Goal: Information Seeking & Learning: Learn about a topic

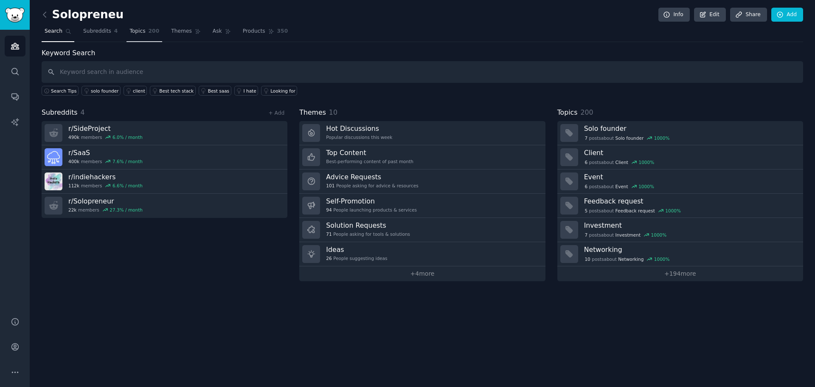
click at [133, 33] on span "Topics" at bounding box center [138, 32] width 16 height 8
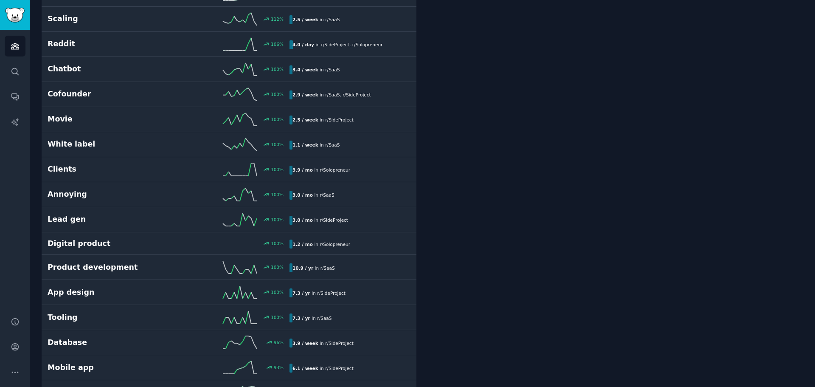
scroll to position [849, 0]
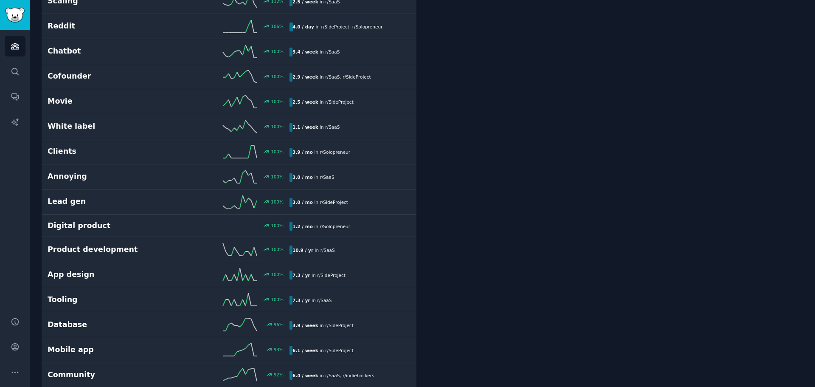
click at [113, 169] on link "Annoying 100 % 3.0 / mo in r/ SaaS" at bounding box center [229, 176] width 375 height 25
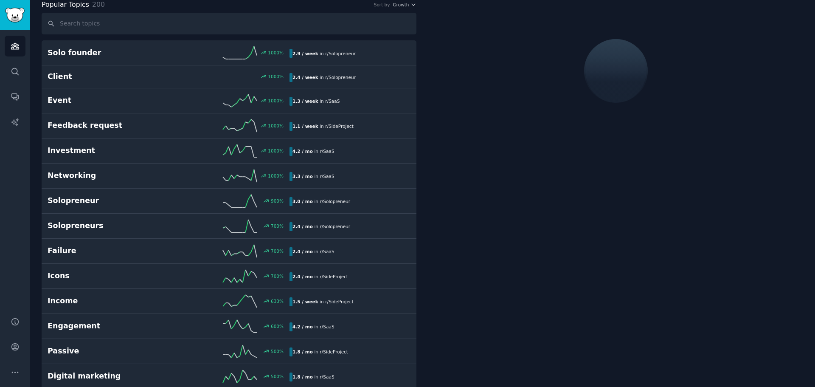
scroll to position [48, 0]
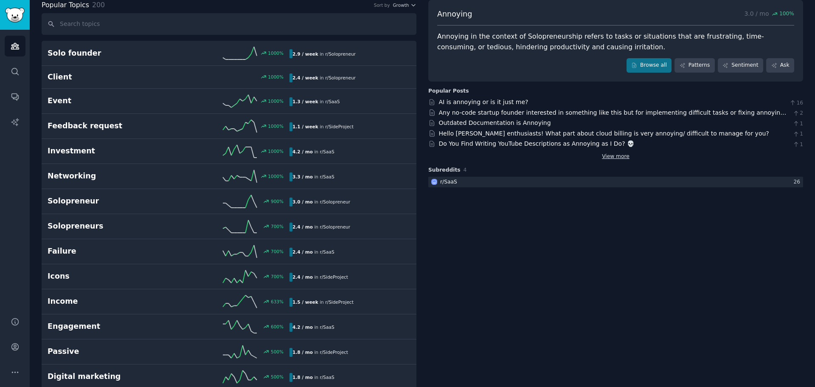
click at [624, 155] on link "View more" at bounding box center [616, 157] width 28 height 8
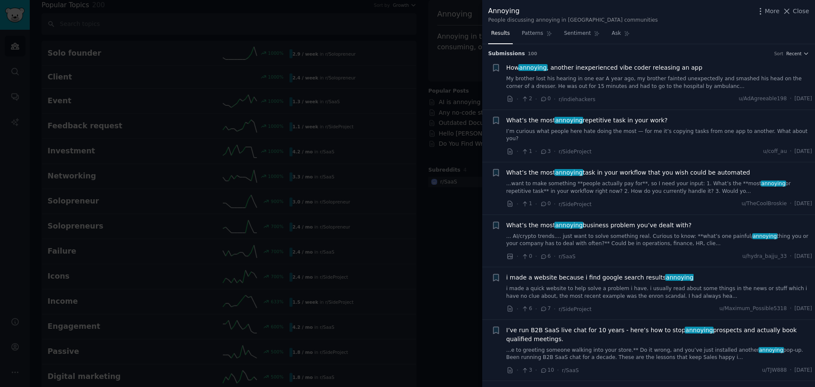
click at [608, 87] on link "My brother lost his hearing in one ear A year ago, my brother fainted unexpecte…" at bounding box center [660, 82] width 306 height 15
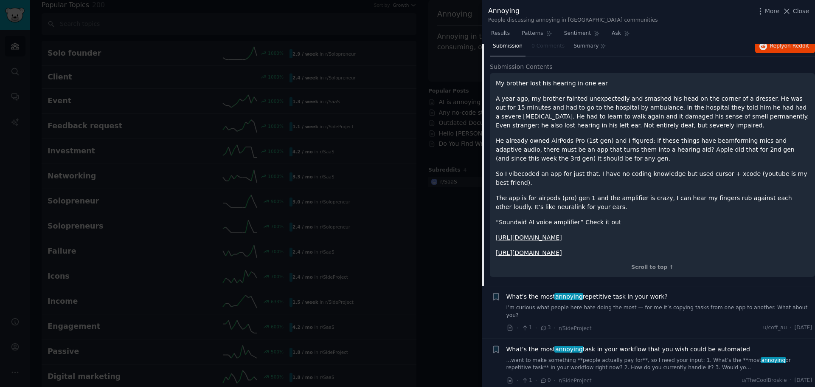
scroll to position [70, 0]
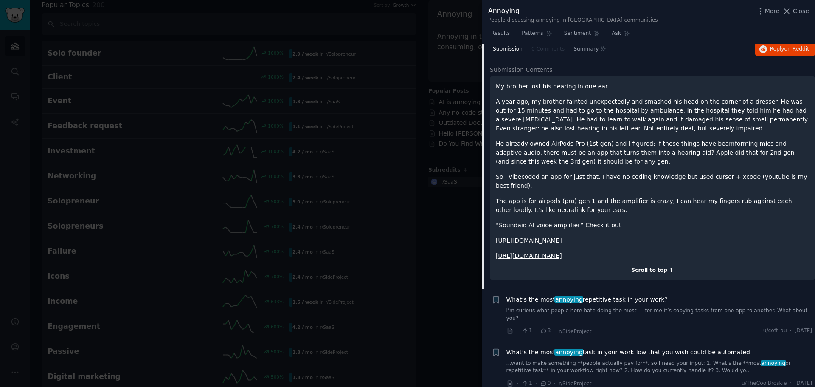
click at [640, 267] on div "Scroll to top ↑" at bounding box center [652, 271] width 313 height 8
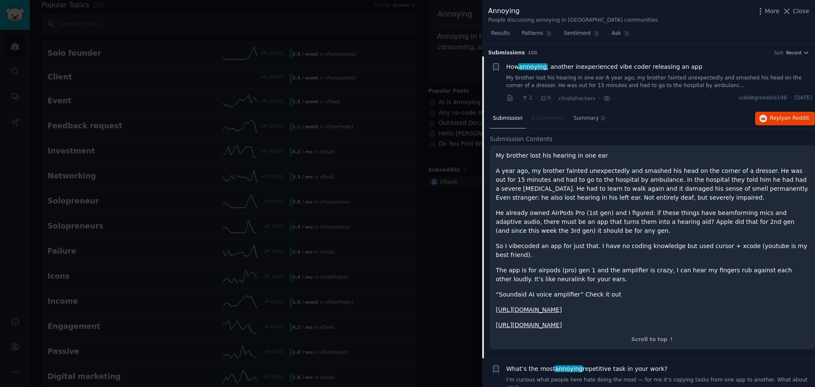
scroll to position [0, 0]
